Goal: Task Accomplishment & Management: Use online tool/utility

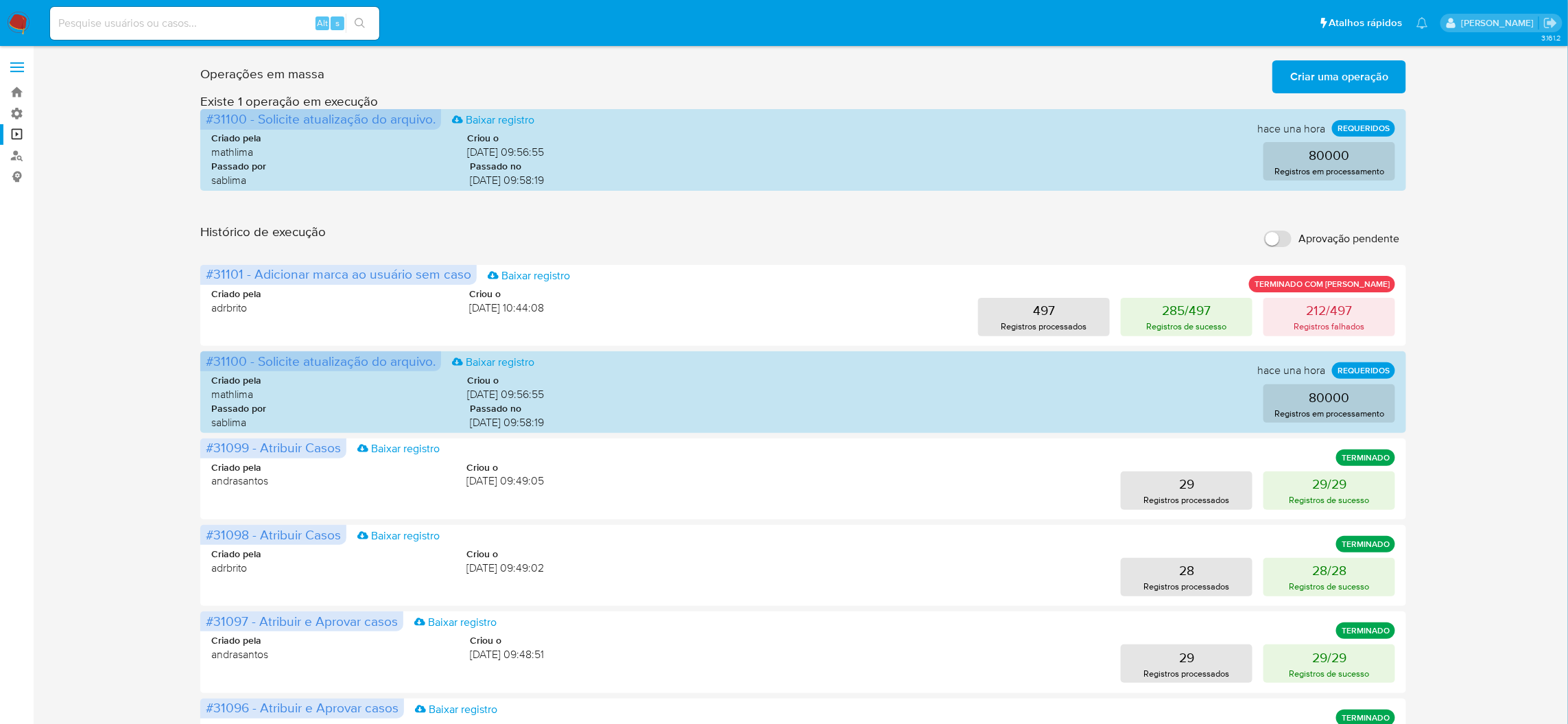
click at [1310, 86] on span "Criar uma operação" at bounding box center [1339, 76] width 98 height 30
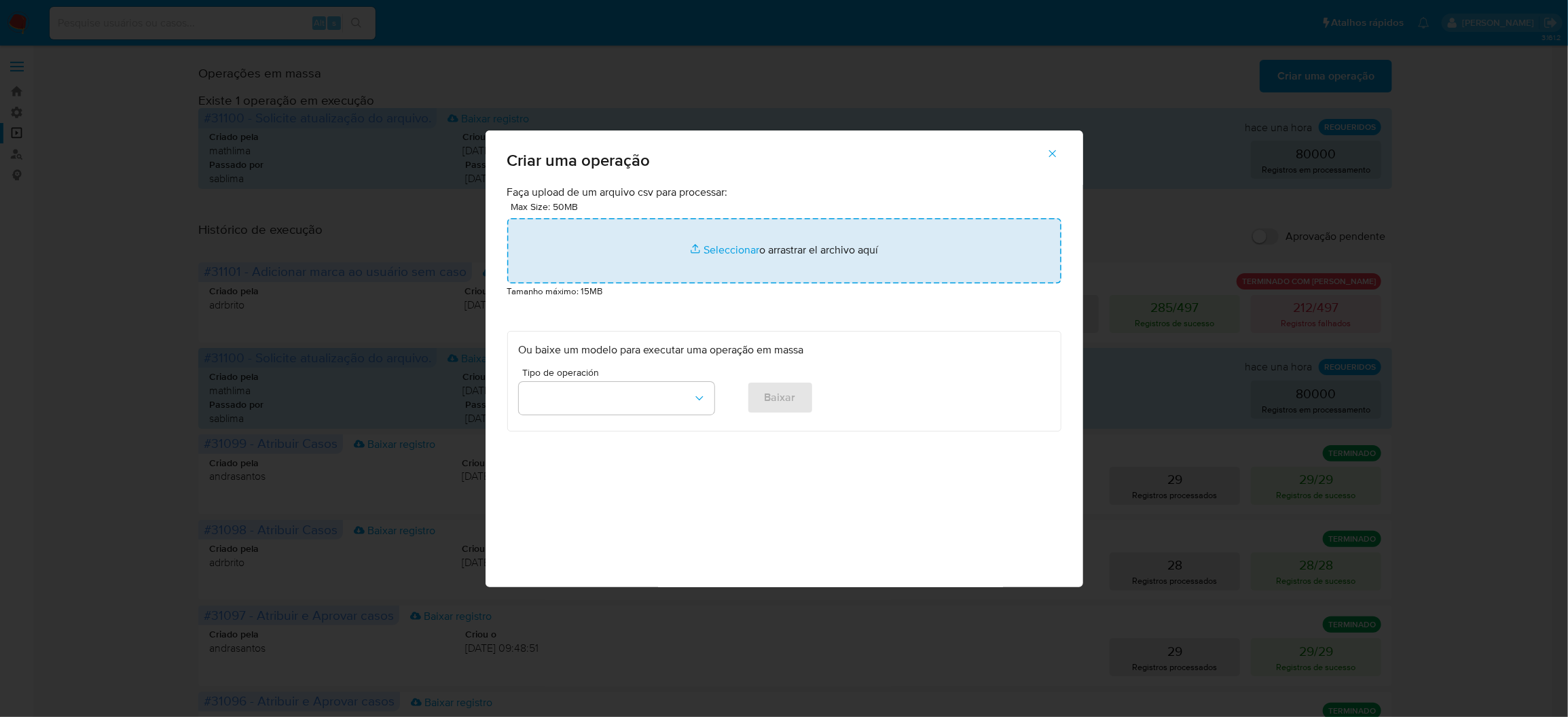
click at [844, 283] on input "file" at bounding box center [784, 251] width 554 height 66
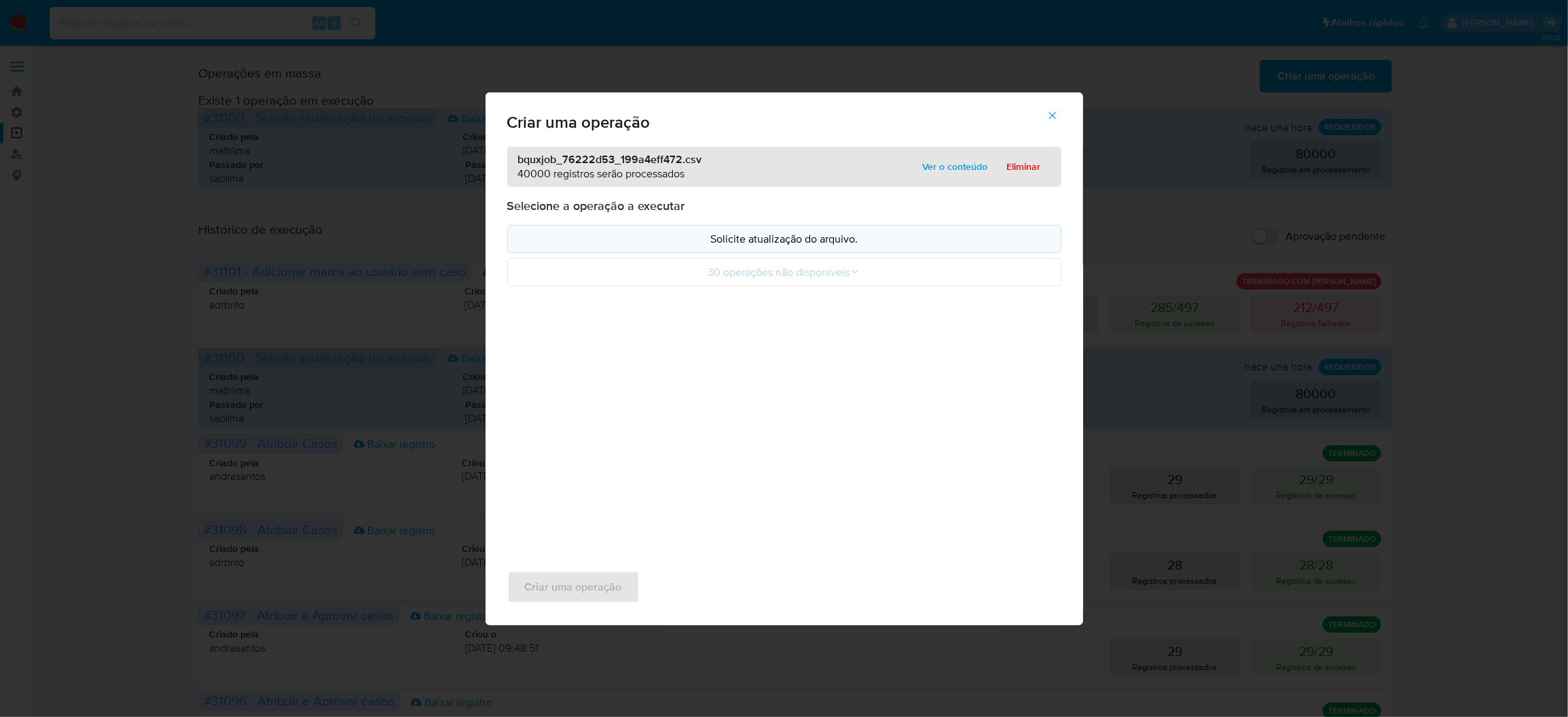
click at [839, 247] on p "Solicite atualização do arquivo." at bounding box center [785, 238] width 531 height 15
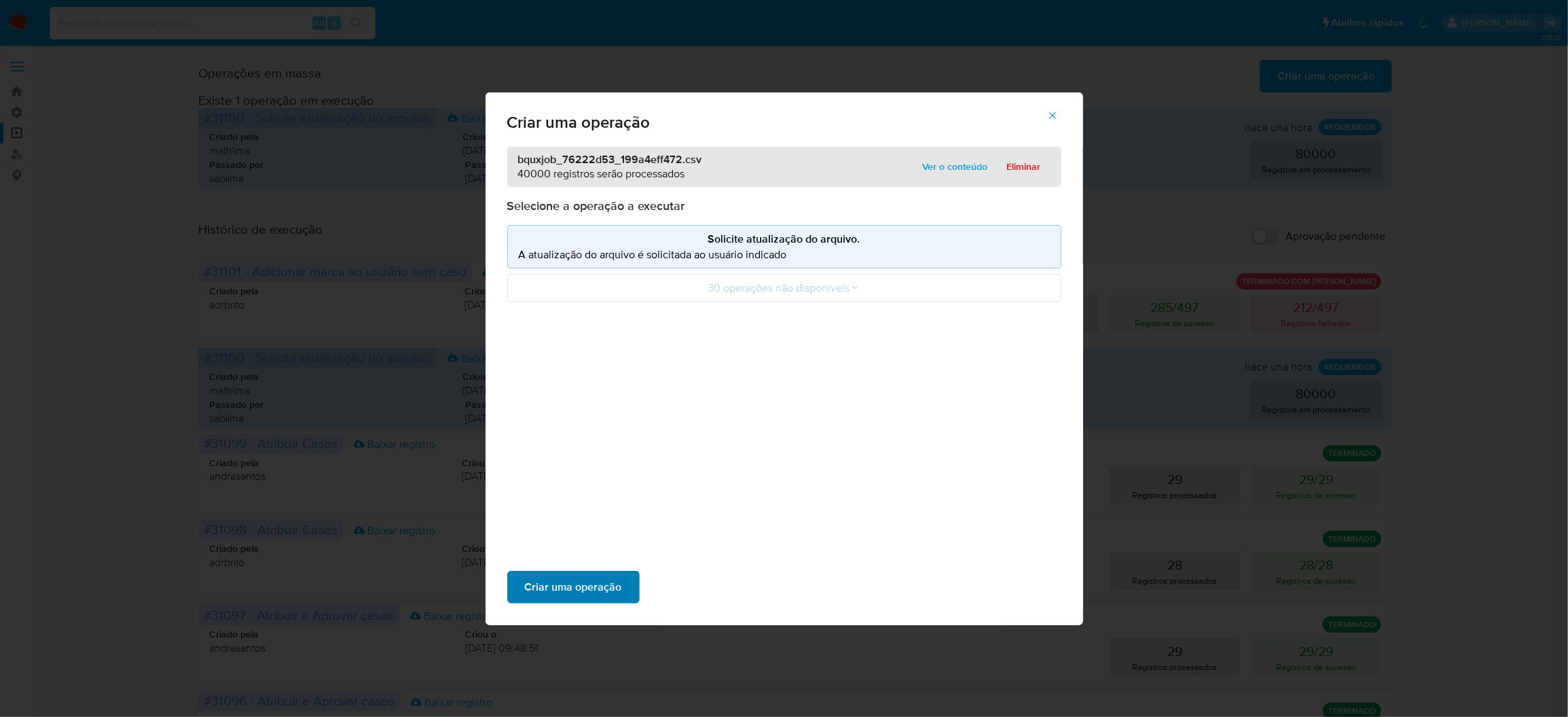
click at [622, 572] on span "Criar uma operação" at bounding box center [573, 587] width 97 height 30
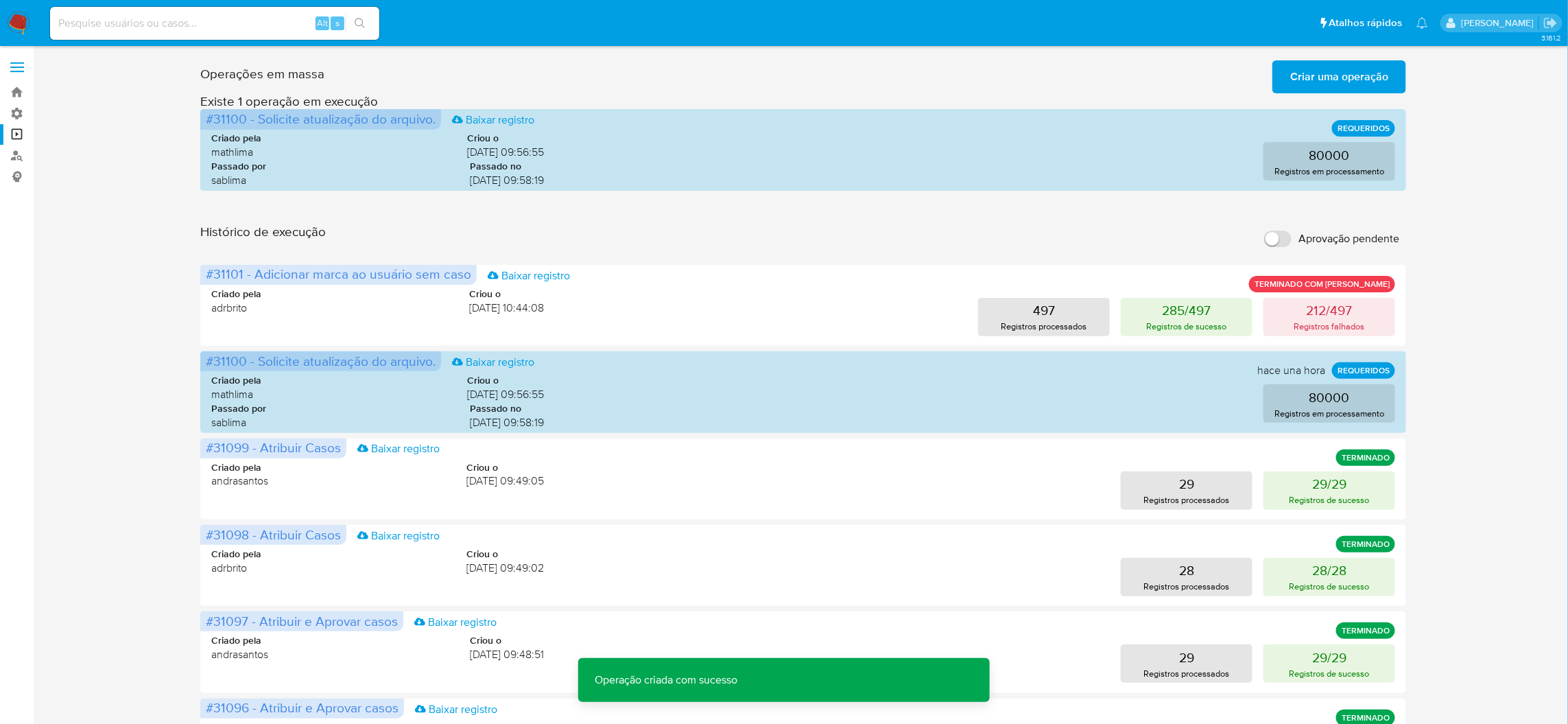
click at [1327, 62] on span "Criar uma operação" at bounding box center [1339, 76] width 98 height 30
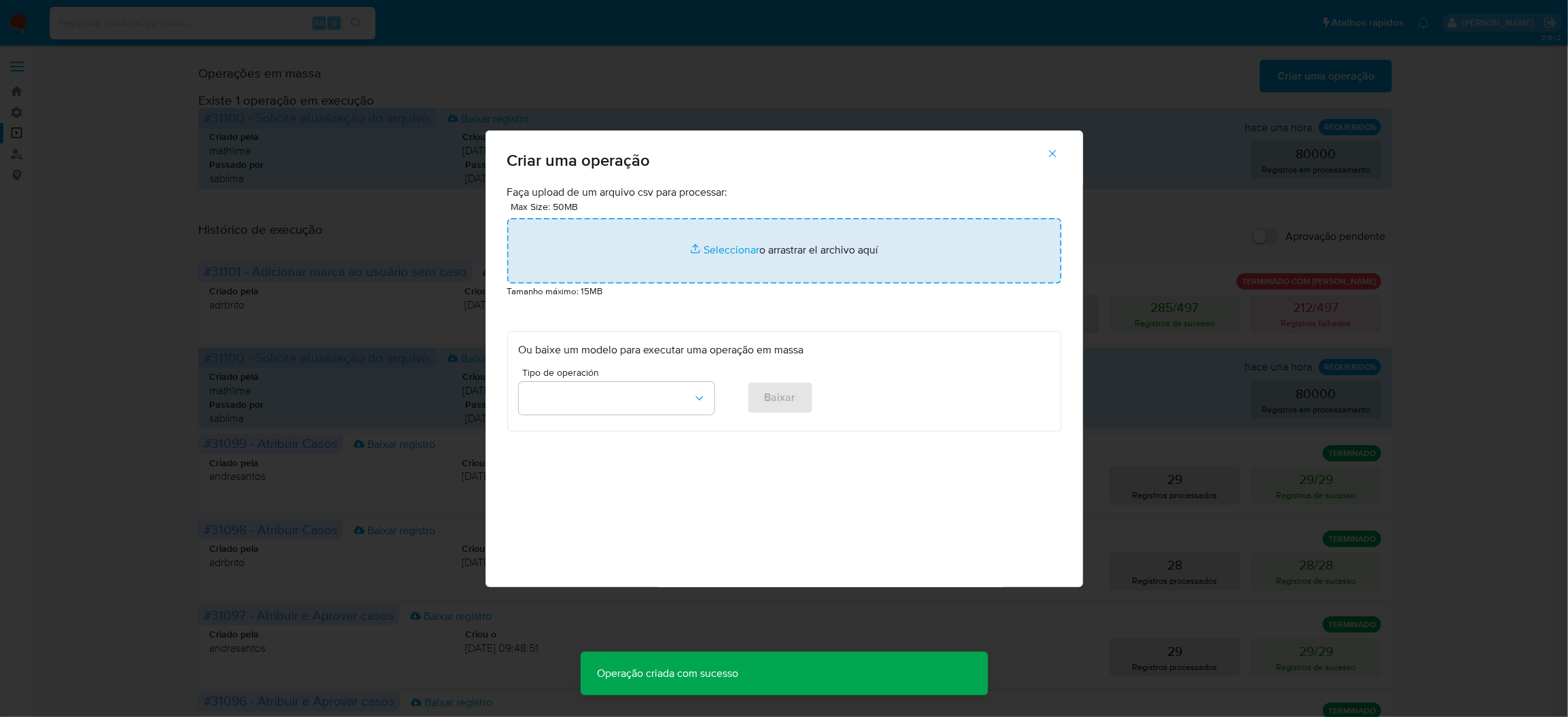
click at [819, 268] on input "file" at bounding box center [784, 251] width 554 height 66
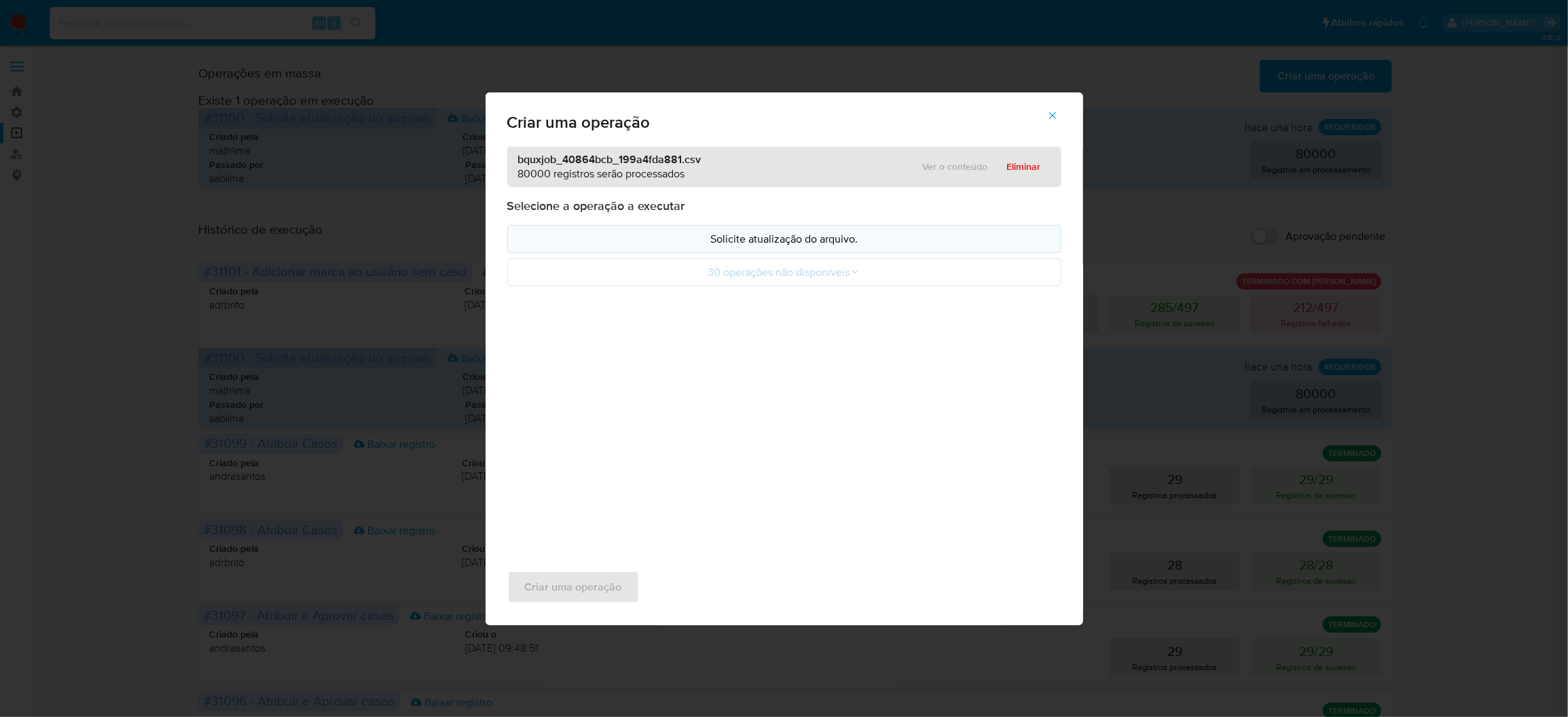
click at [792, 247] on p "Solicite atualização do arquivo." at bounding box center [785, 238] width 531 height 15
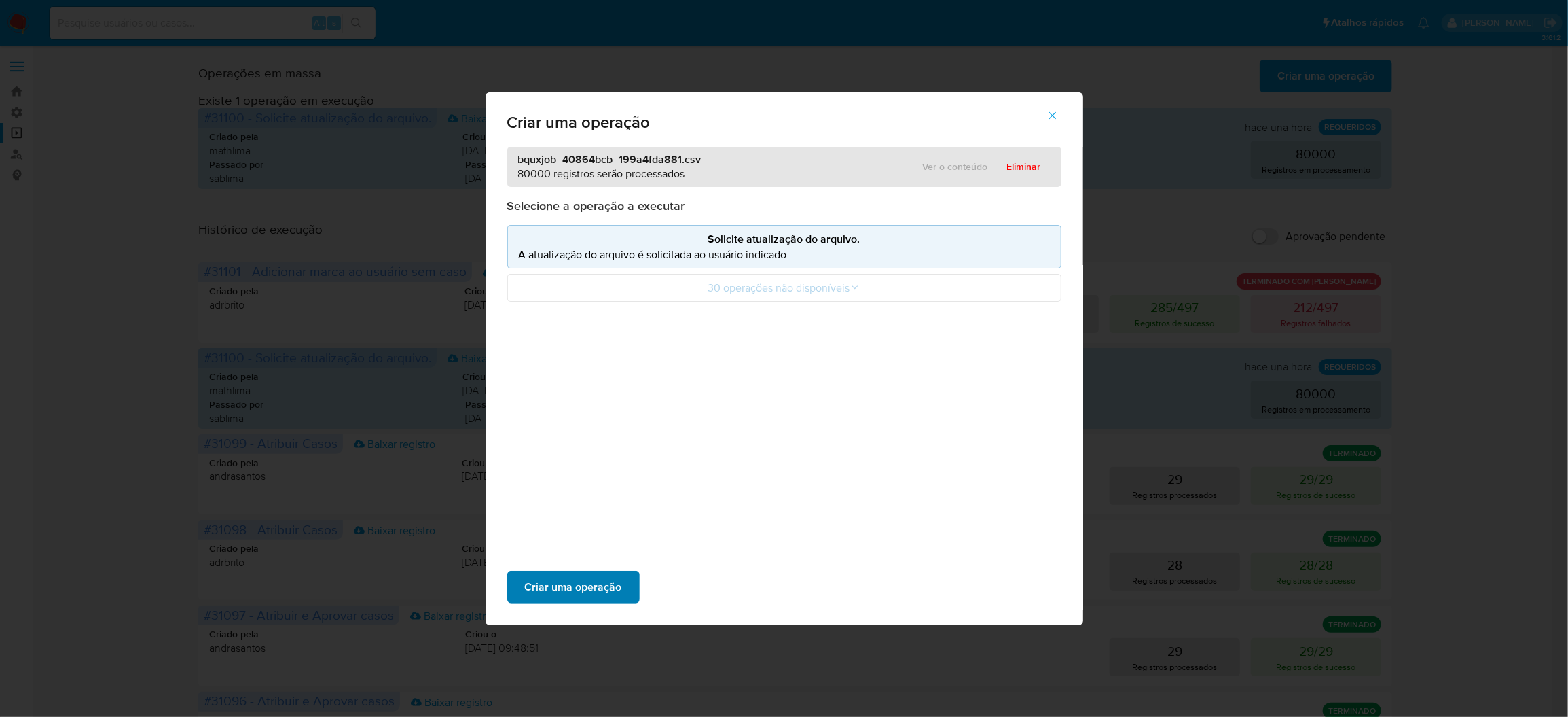
click at [622, 572] on span "Criar uma operação" at bounding box center [573, 587] width 97 height 30
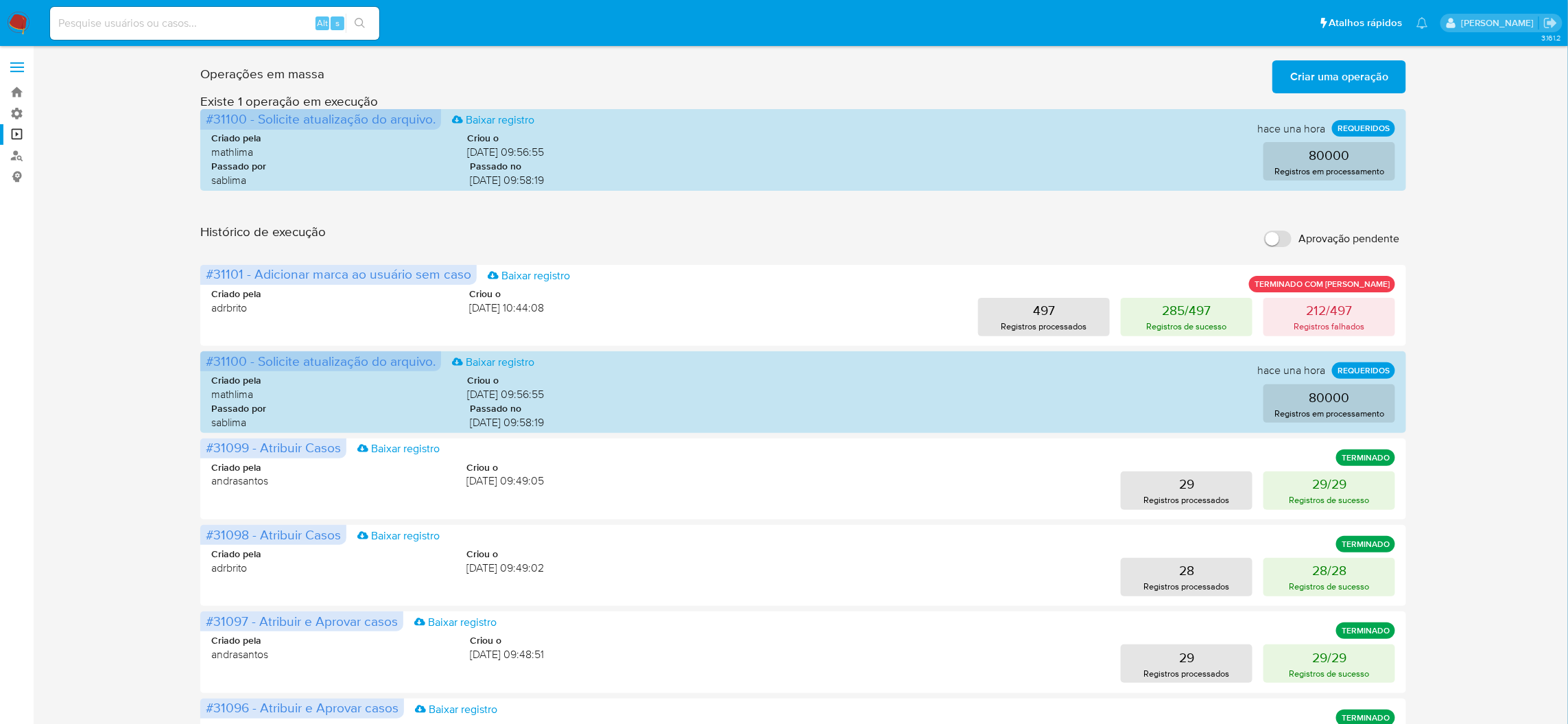
click at [1289, 231] on input "Aprovação pendente" at bounding box center [1278, 239] width 28 height 17
checkbox input "true"
